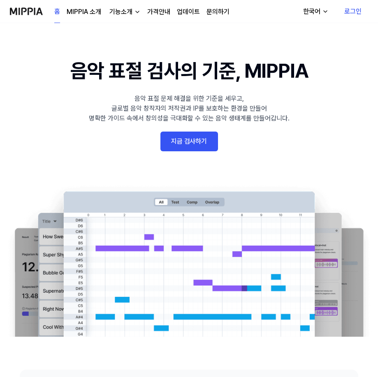
click at [192, 142] on link "지금 검사하기" at bounding box center [189, 142] width 58 height 20
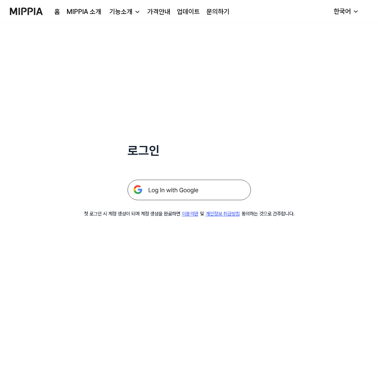
click at [186, 190] on img at bounding box center [188, 190] width 123 height 21
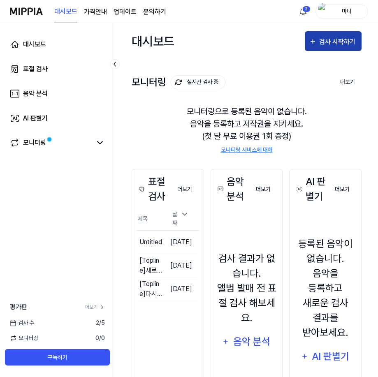
click at [327, 37] on div "검사 시작하기" at bounding box center [338, 42] width 38 height 11
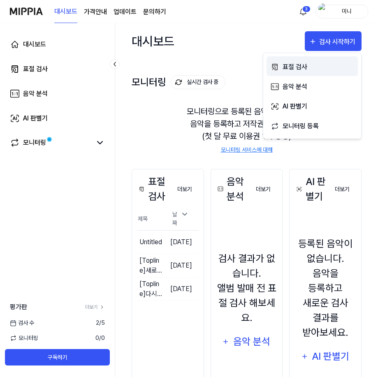
click at [292, 66] on div "표절 검사" at bounding box center [319, 67] width 72 height 11
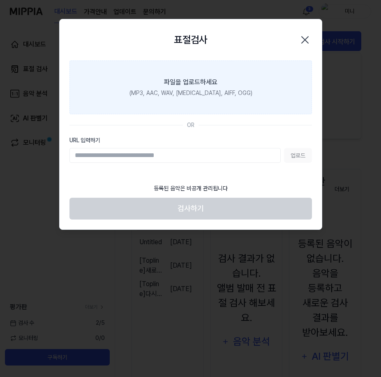
click at [186, 94] on div "(MP3, AAC, WAV, [MEDICAL_DATA], AIFF, OGG)" at bounding box center [190, 93] width 123 height 9
click at [0, 0] on input "파일을 업로드하세요 (MP3, AAC, WAV, [MEDICAL_DATA], AIFF, OGG)" at bounding box center [0, 0] width 0 height 0
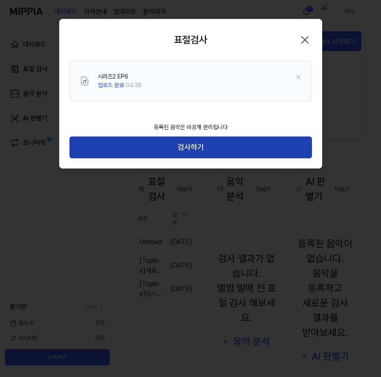
click at [198, 154] on button "검사하기" at bounding box center [190, 148] width 243 height 22
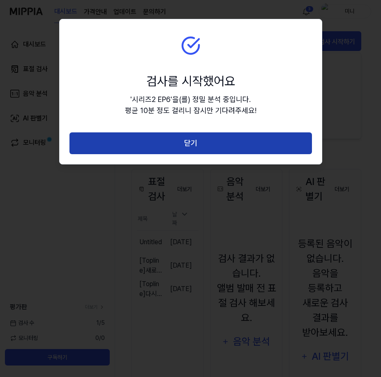
click at [203, 144] on button "닫기" at bounding box center [190, 143] width 243 height 22
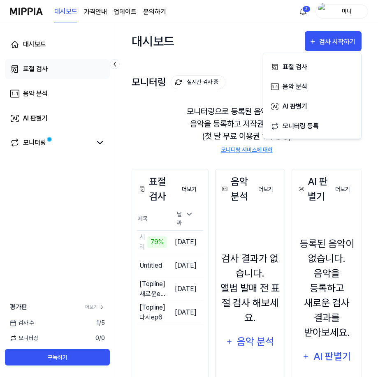
click at [67, 70] on link "표절 검사" at bounding box center [57, 69] width 105 height 20
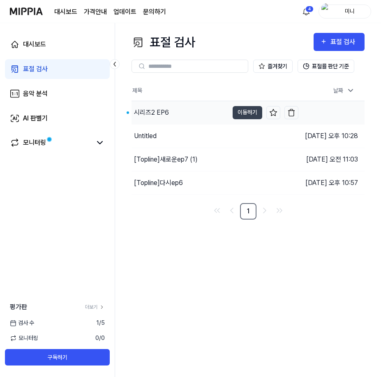
click at [150, 110] on div "시리즈2 EP6" at bounding box center [151, 113] width 35 height 10
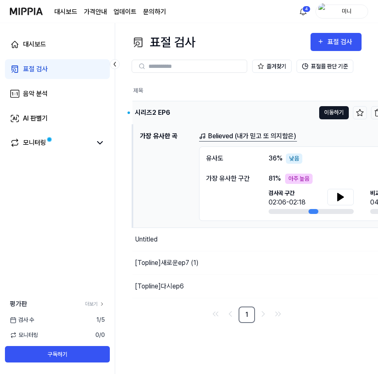
click at [324, 113] on button "이동하기" at bounding box center [334, 112] width 30 height 13
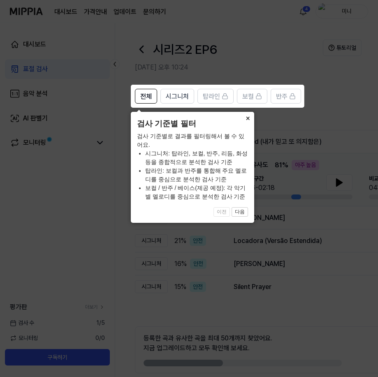
click at [245, 115] on button "×" at bounding box center [247, 118] width 13 height 12
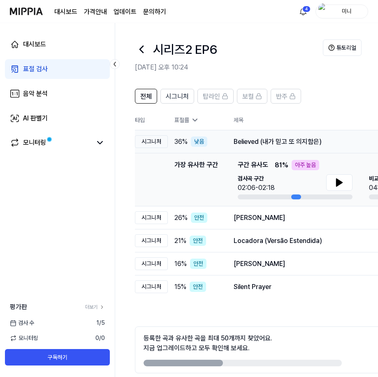
click at [241, 142] on div "Believed (내가 믿고 또 의지함은)" at bounding box center [341, 142] width 214 height 10
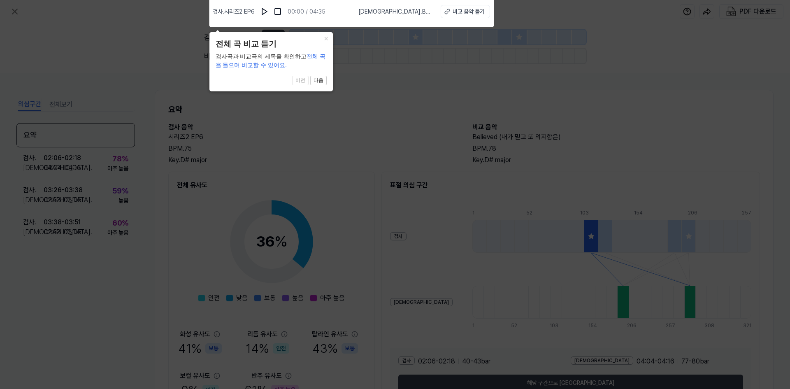
click at [368, 131] on icon at bounding box center [395, 192] width 790 height 393
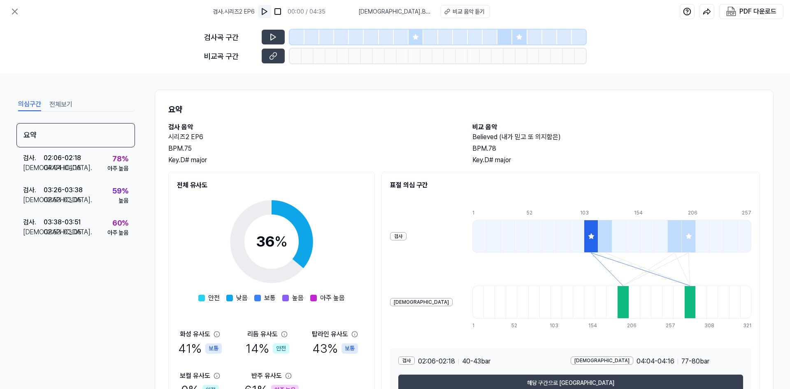
click at [265, 12] on img at bounding box center [264, 11] width 8 height 8
click at [265, 12] on img at bounding box center [265, 11] width 8 height 8
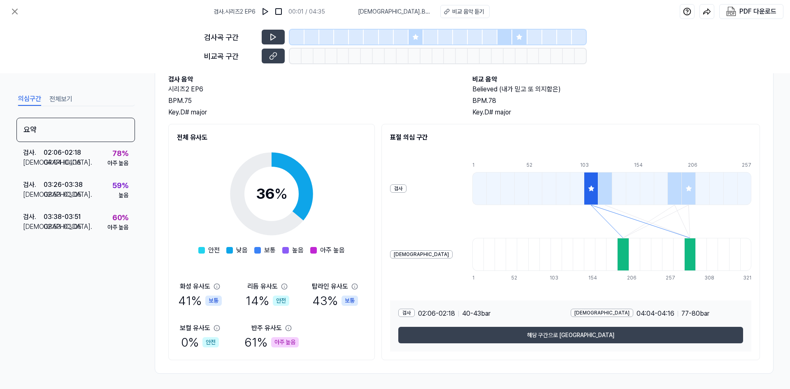
scroll to position [49, 0]
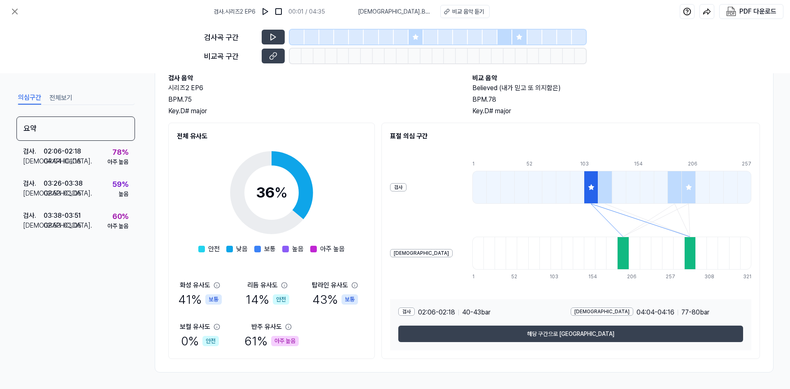
click at [287, 327] on icon at bounding box center [287, 326] width 5 height 5
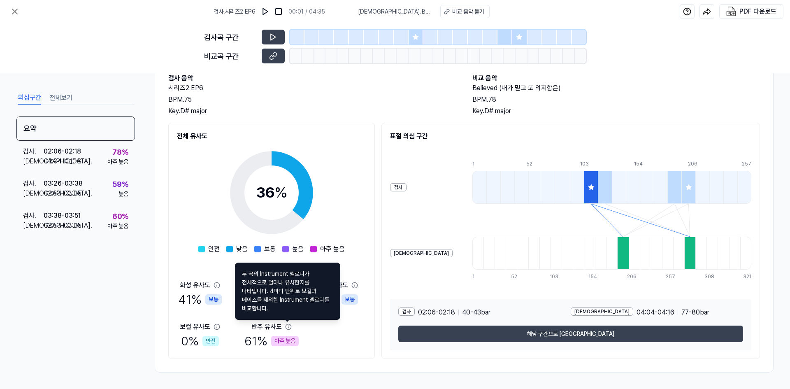
click at [330, 324] on div "[DEMOGRAPHIC_DATA]도 41 % 보통 리듬 유사도 14 % 안전 탑라인 유사도 43 % 보통 보컬 유사도 0 % 안전 [DEMOG…" at bounding box center [271, 315] width 189 height 70
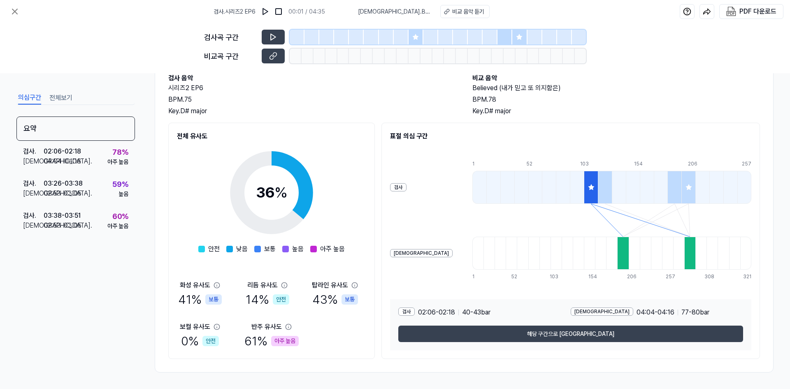
click at [114, 161] on div "아주 높음" at bounding box center [117, 161] width 21 height 9
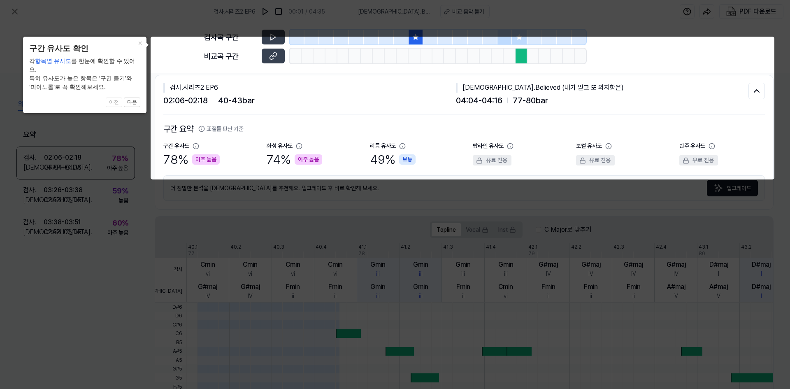
scroll to position [0, 0]
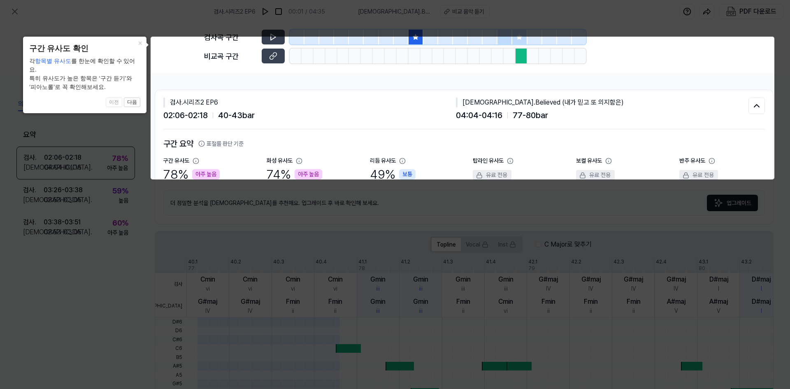
click at [381, 58] on body "검사 . 시리즈2 EP6 00:01 / 04:35 비교 . Believed (내가 믿고 또 의지함은) 비교 음악 듣기 PDF 다운로드 검사곡 …" at bounding box center [395, 194] width 790 height 389
click at [381, 108] on icon at bounding box center [756, 106] width 10 height 10
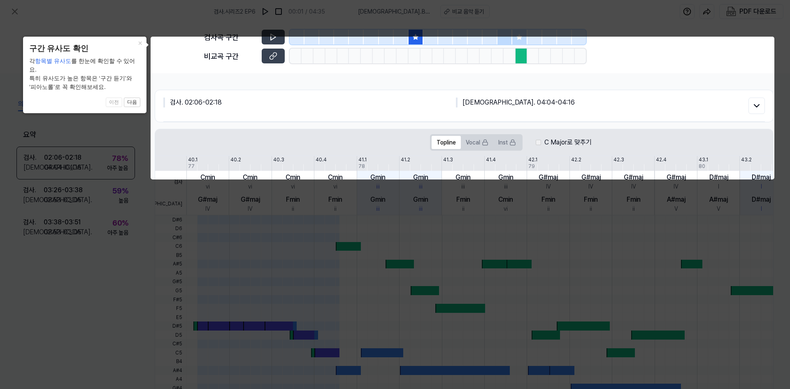
click at [381, 220] on icon at bounding box center [395, 194] width 790 height 389
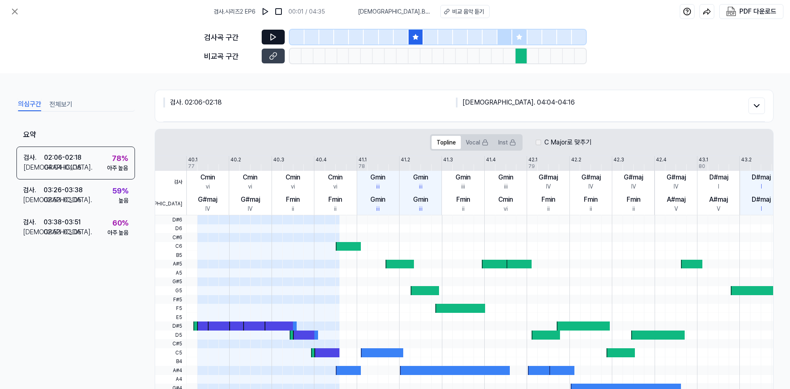
click at [278, 37] on button at bounding box center [273, 37] width 23 height 15
click at [381, 8] on div "비교 음악 듣기" at bounding box center [468, 11] width 32 height 9
click at [12, 14] on icon at bounding box center [15, 12] width 10 height 10
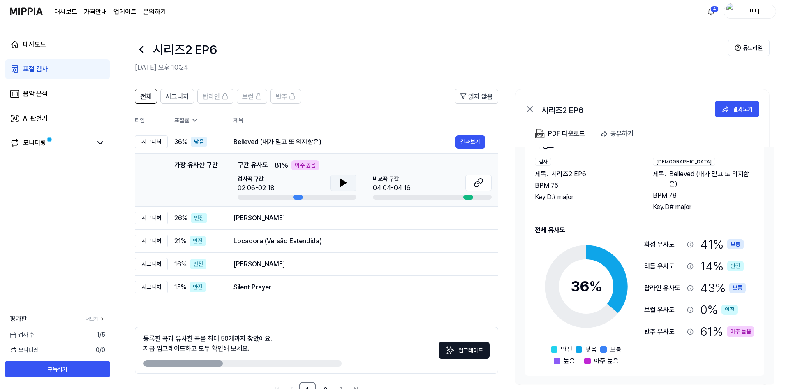
click at [340, 184] on icon at bounding box center [343, 182] width 6 height 7
click at [381, 183] on icon at bounding box center [480, 180] width 5 height 5
click at [344, 180] on icon at bounding box center [345, 182] width 2 height 7
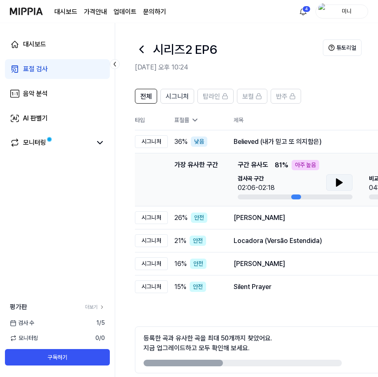
click at [345, 178] on button at bounding box center [339, 182] width 26 height 16
click at [345, 179] on button at bounding box center [339, 182] width 26 height 16
